Goal: Navigation & Orientation: Find specific page/section

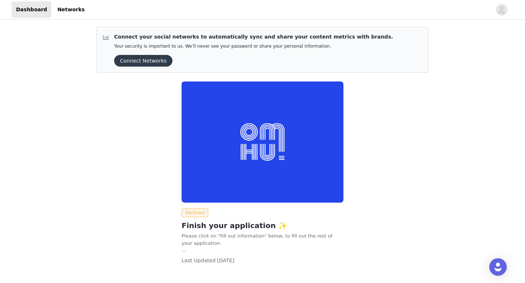
scroll to position [21, 0]
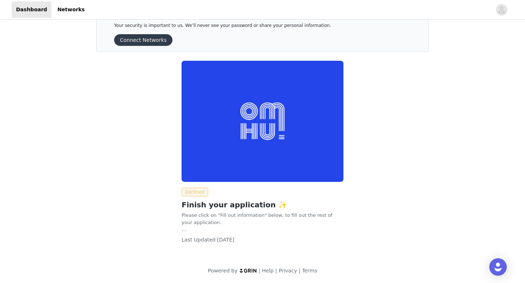
click at [199, 194] on span "Declined" at bounding box center [194, 192] width 27 height 9
click at [196, 212] on p "Please click on "Fill out information" below, to fill out the rest of your appl…" at bounding box center [262, 222] width 162 height 21
click at [196, 220] on p "Please click on "Fill out information" below, to fill out the rest of your appl…" at bounding box center [262, 222] width 162 height 21
click at [196, 238] on span "Last Updated" at bounding box center [198, 240] width 34 height 6
click at [239, 125] on img at bounding box center [262, 121] width 162 height 121
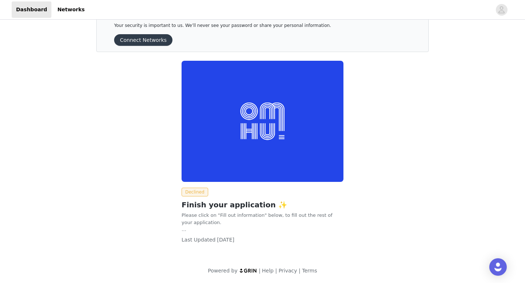
scroll to position [0, 0]
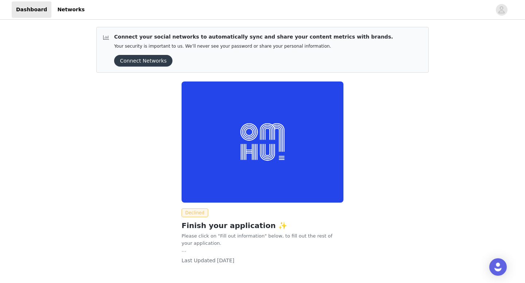
click at [200, 212] on span "Declined" at bounding box center [194, 213] width 27 height 9
click at [217, 141] on img at bounding box center [262, 142] width 162 height 121
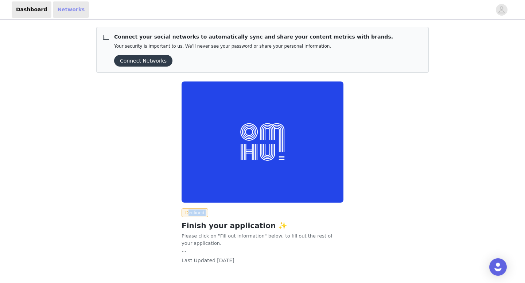
click at [64, 8] on link "Networks" at bounding box center [71, 9] width 36 height 16
